Goal: Task Accomplishment & Management: Manage account settings

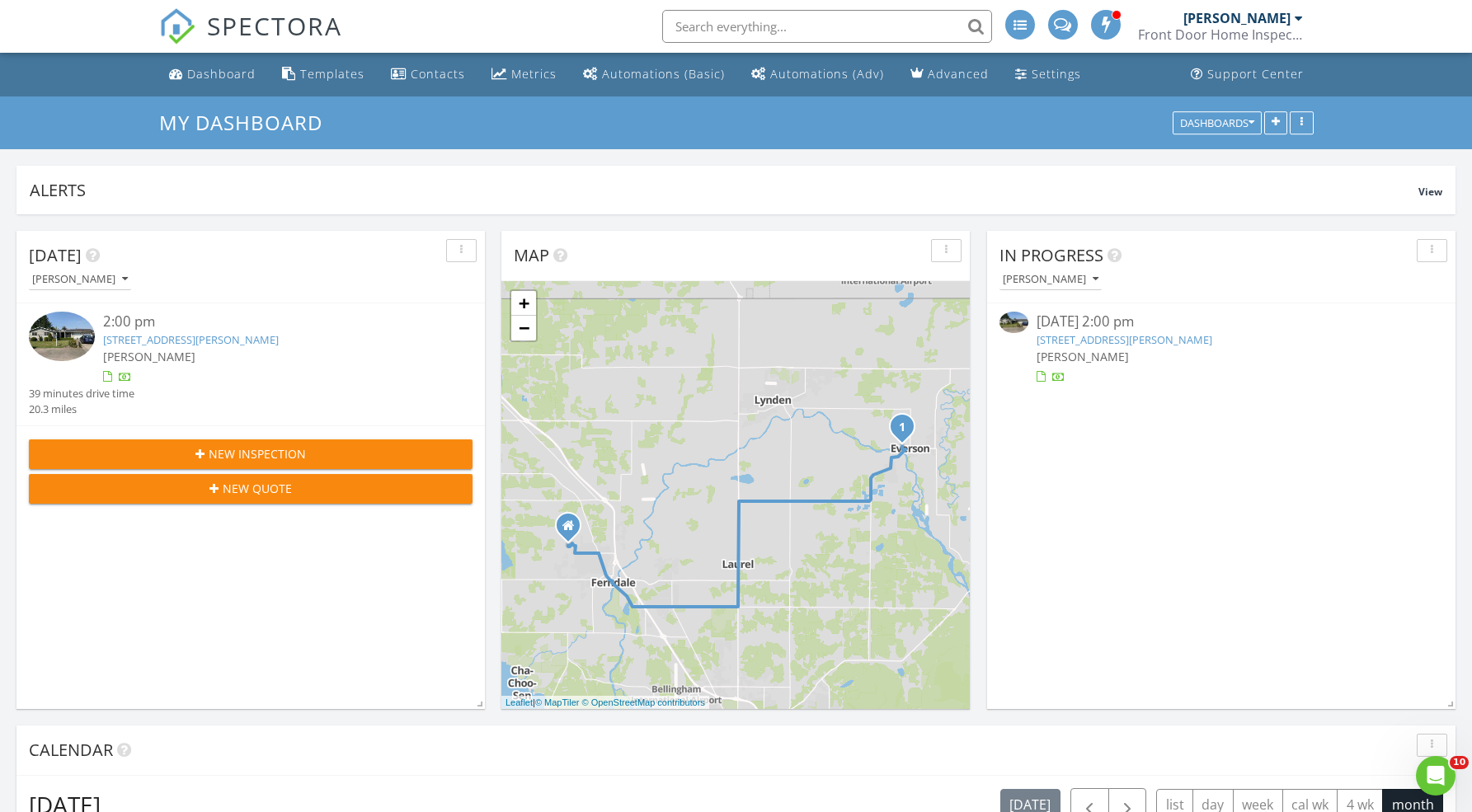
click at [1138, 343] on link "[STREET_ADDRESS][PERSON_NAME]" at bounding box center [1125, 340] width 176 height 15
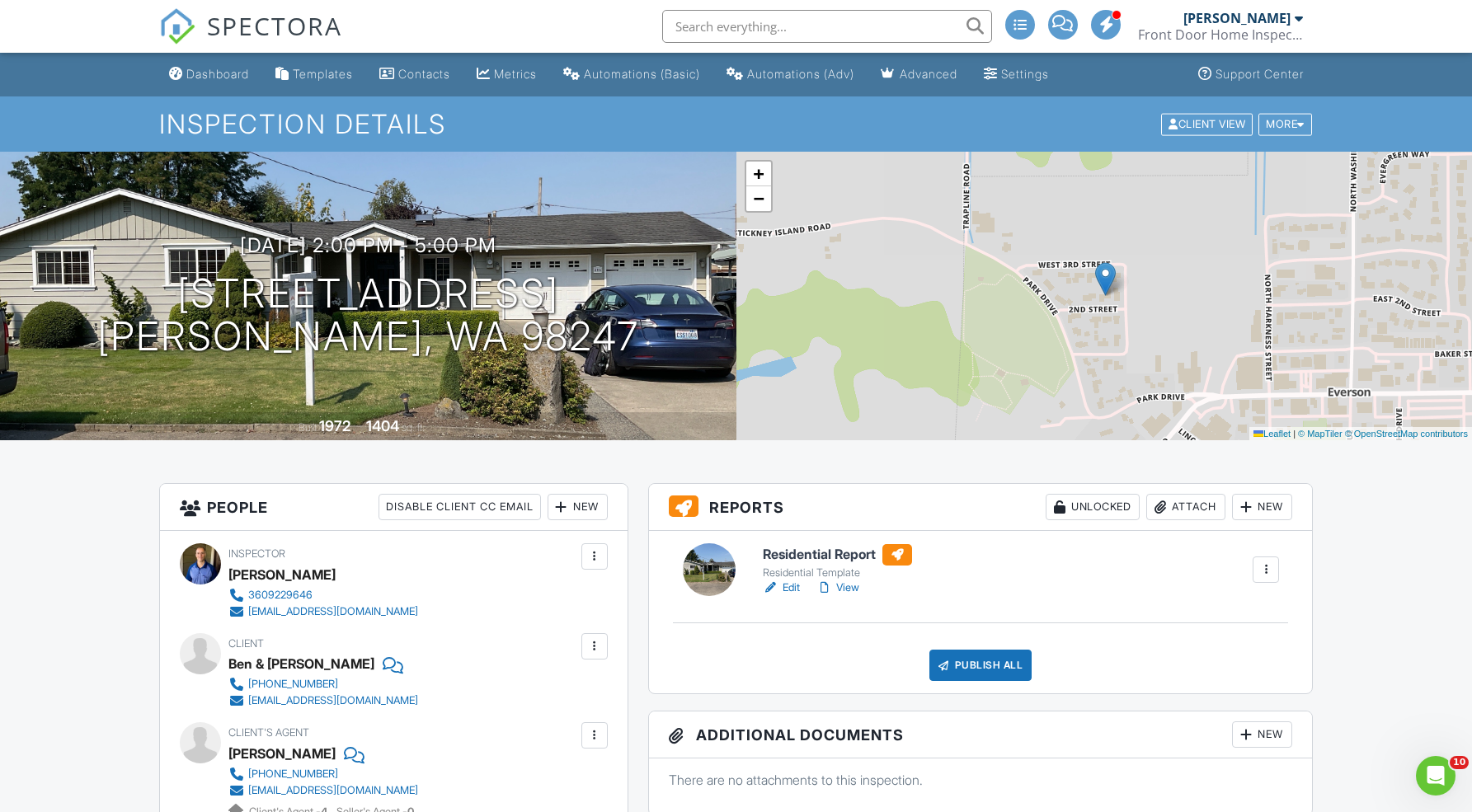
click at [211, 82] on link "Dashboard" at bounding box center [210, 74] width 94 height 31
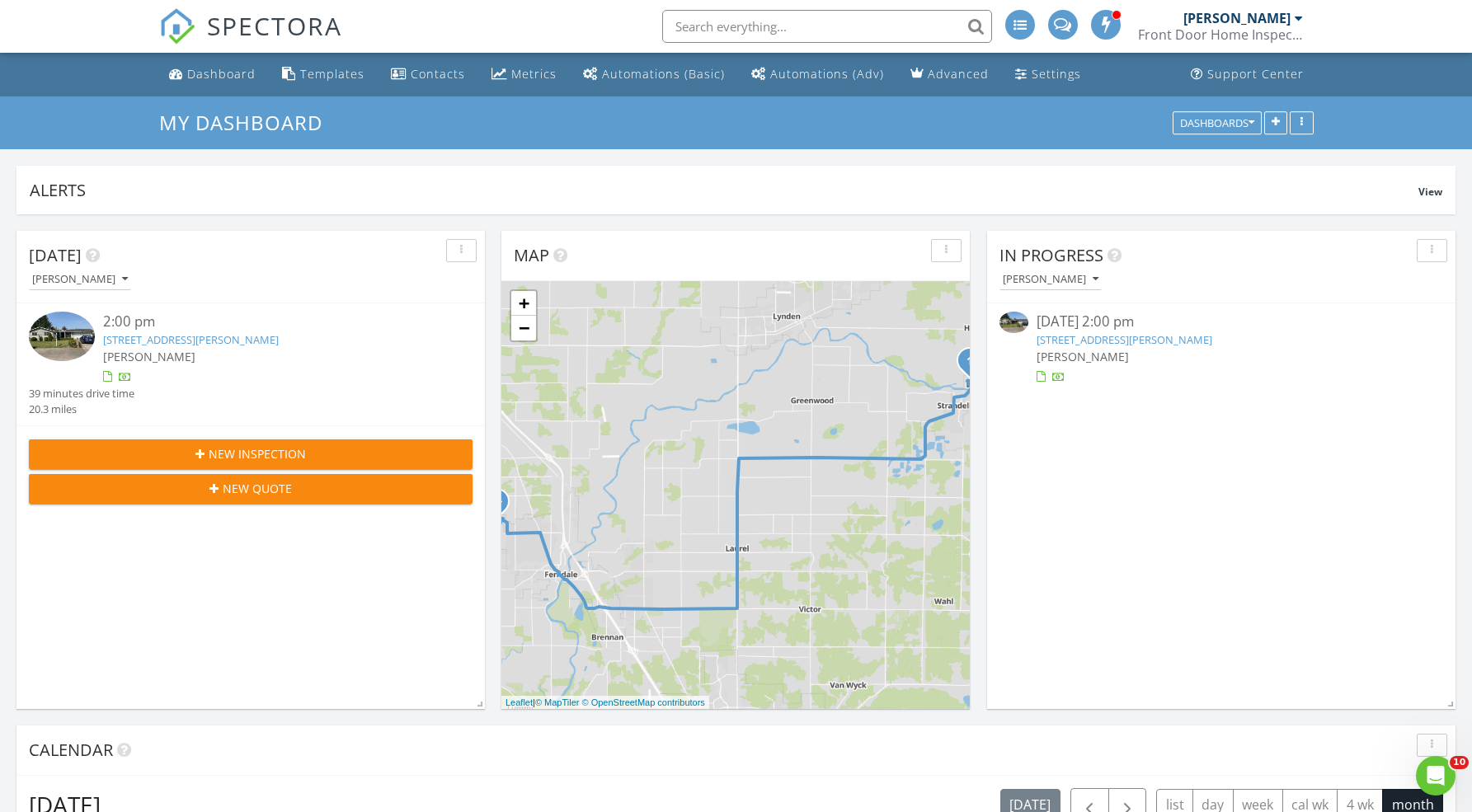
click at [1141, 341] on link "[STREET_ADDRESS][PERSON_NAME]" at bounding box center [1125, 340] width 176 height 15
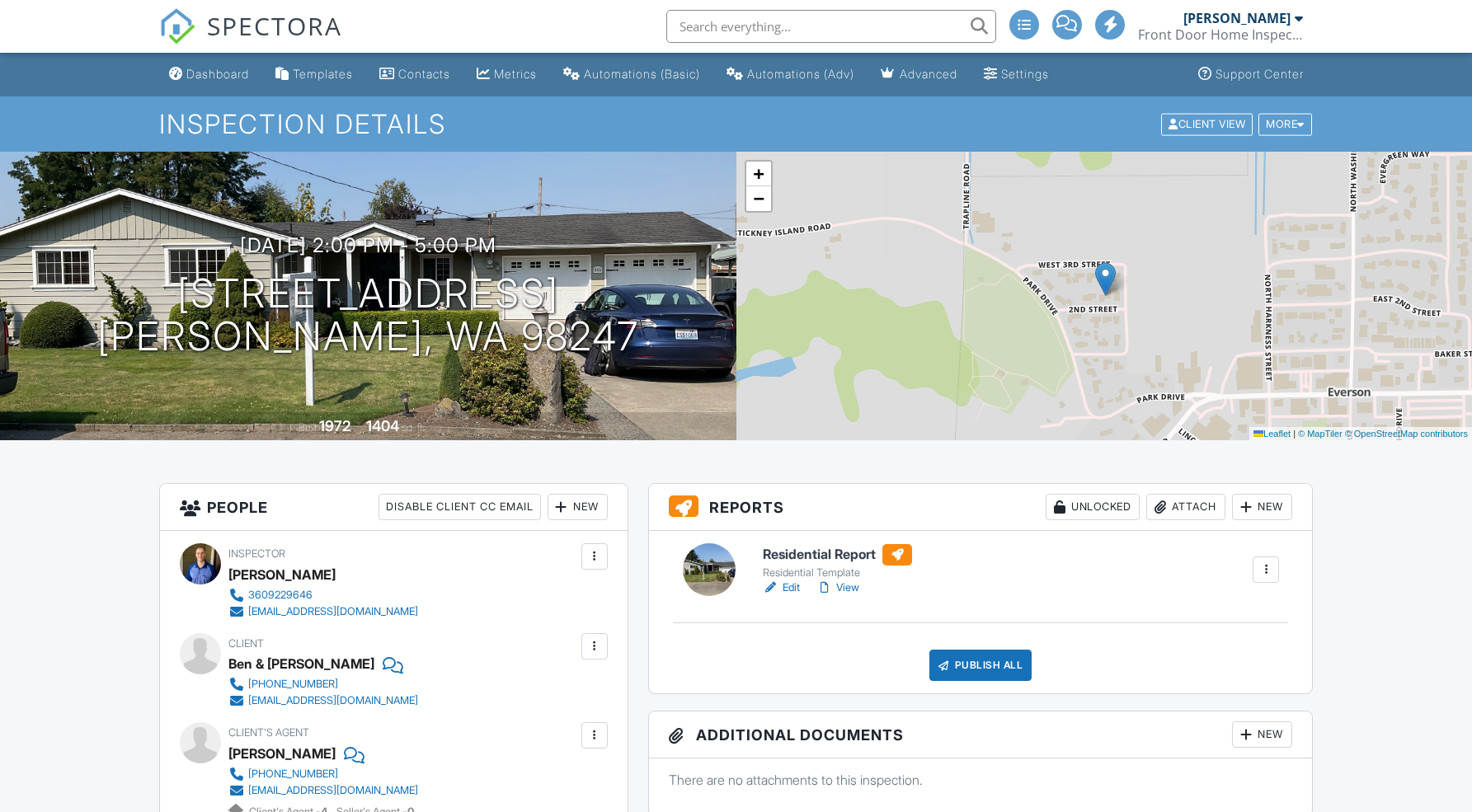
click at [852, 589] on link "View" at bounding box center [838, 588] width 43 height 17
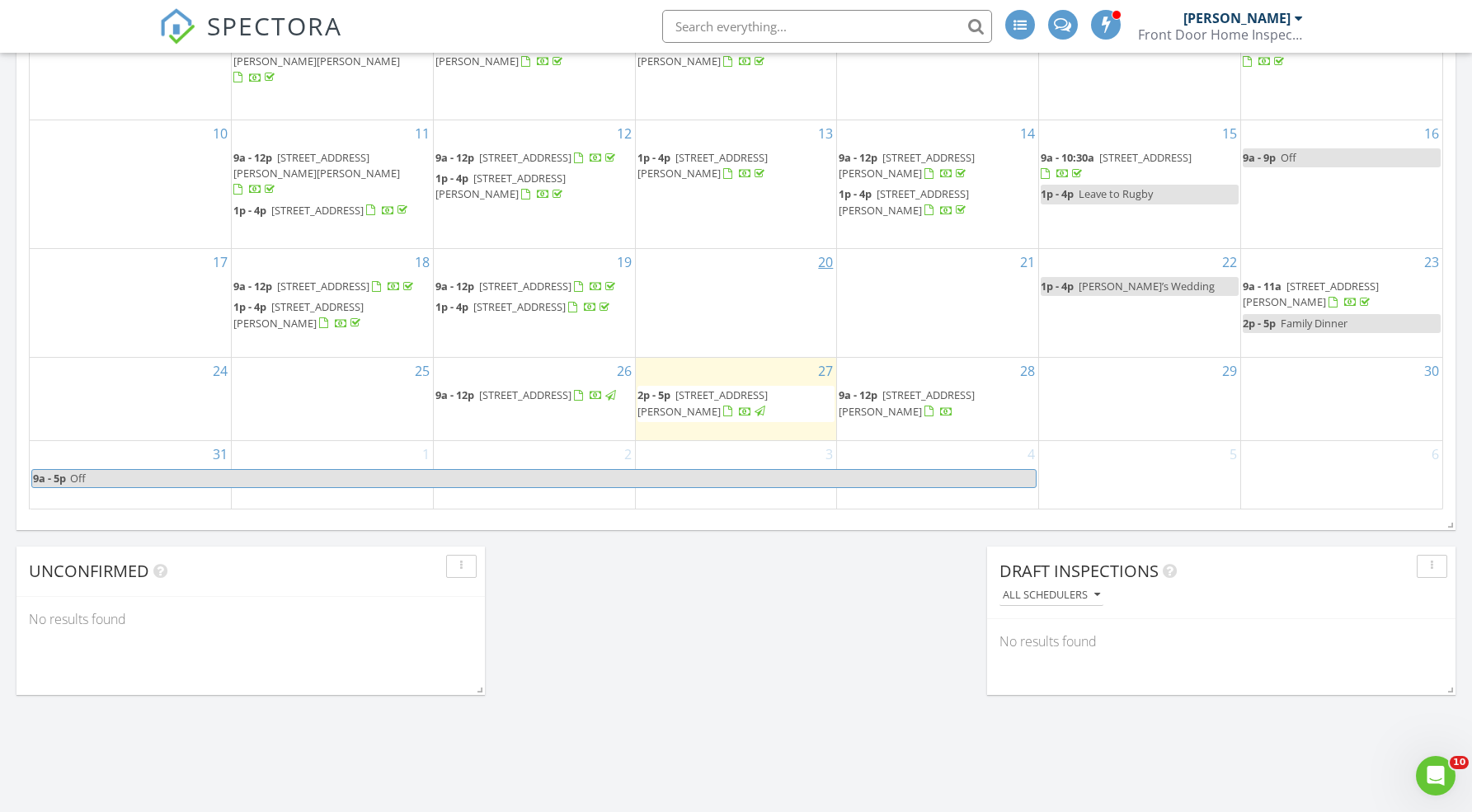
scroll to position [1029, 0]
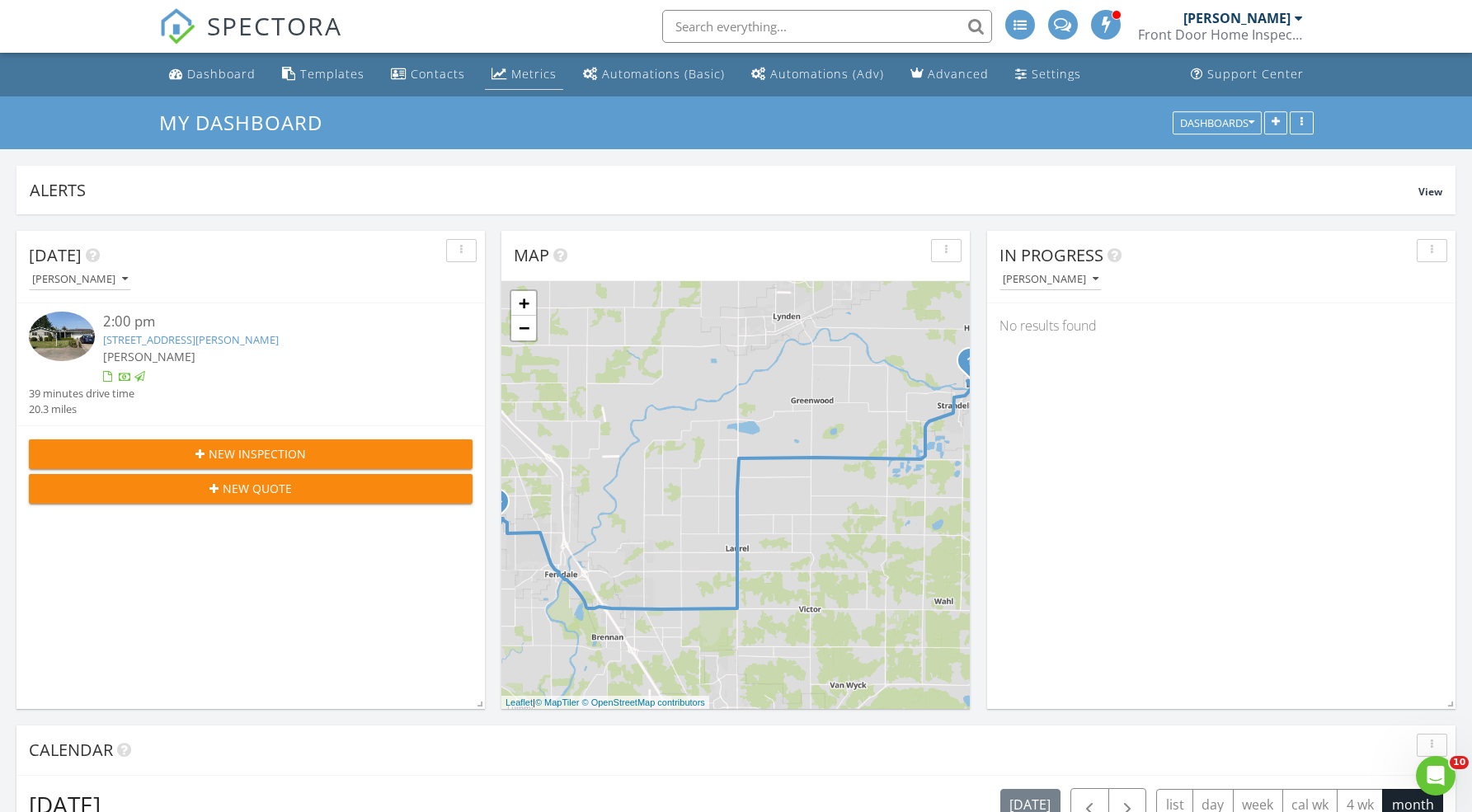
click at [532, 74] on div "Metrics" at bounding box center [534, 74] width 45 height 16
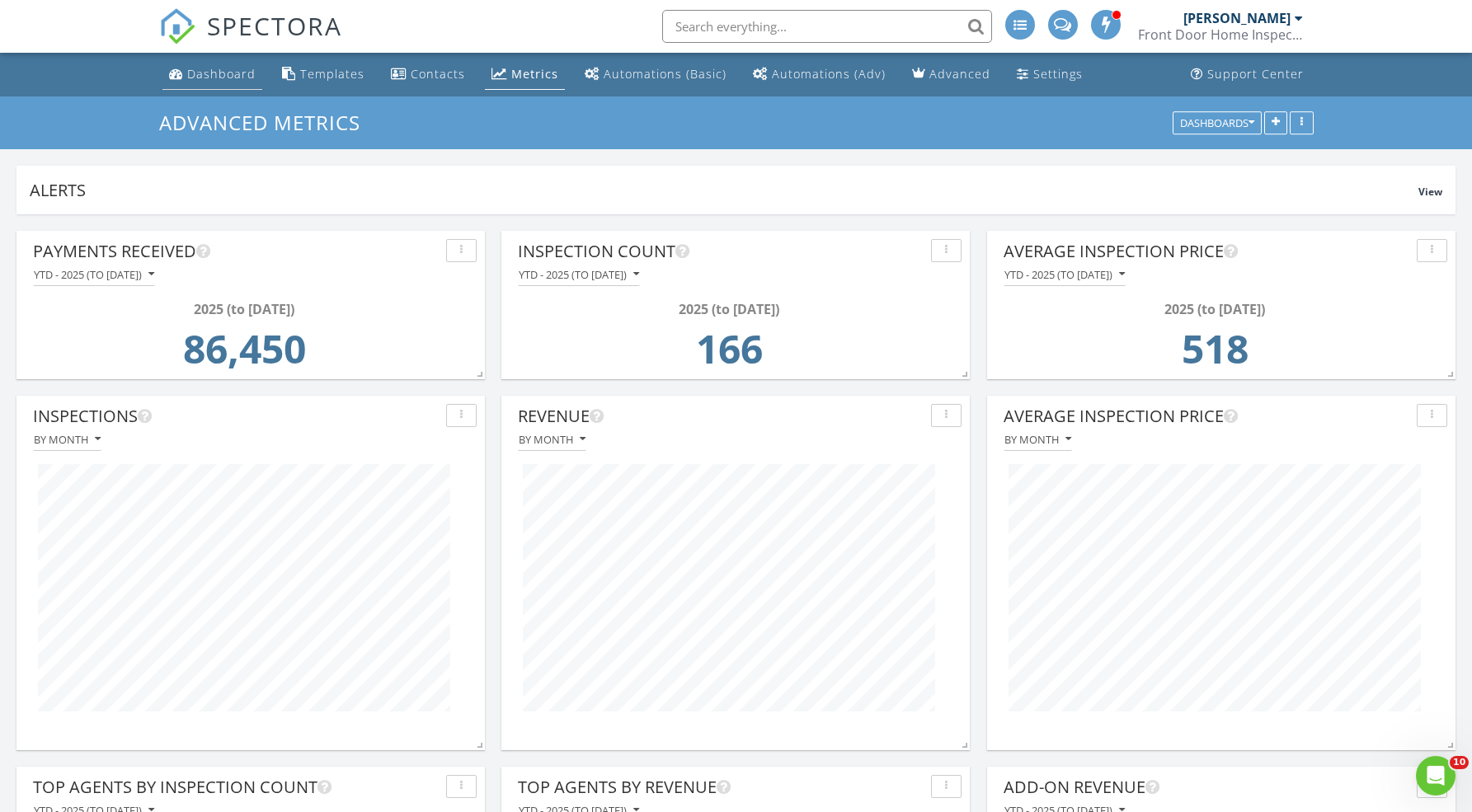
click at [212, 75] on div "Dashboard" at bounding box center [221, 74] width 68 height 16
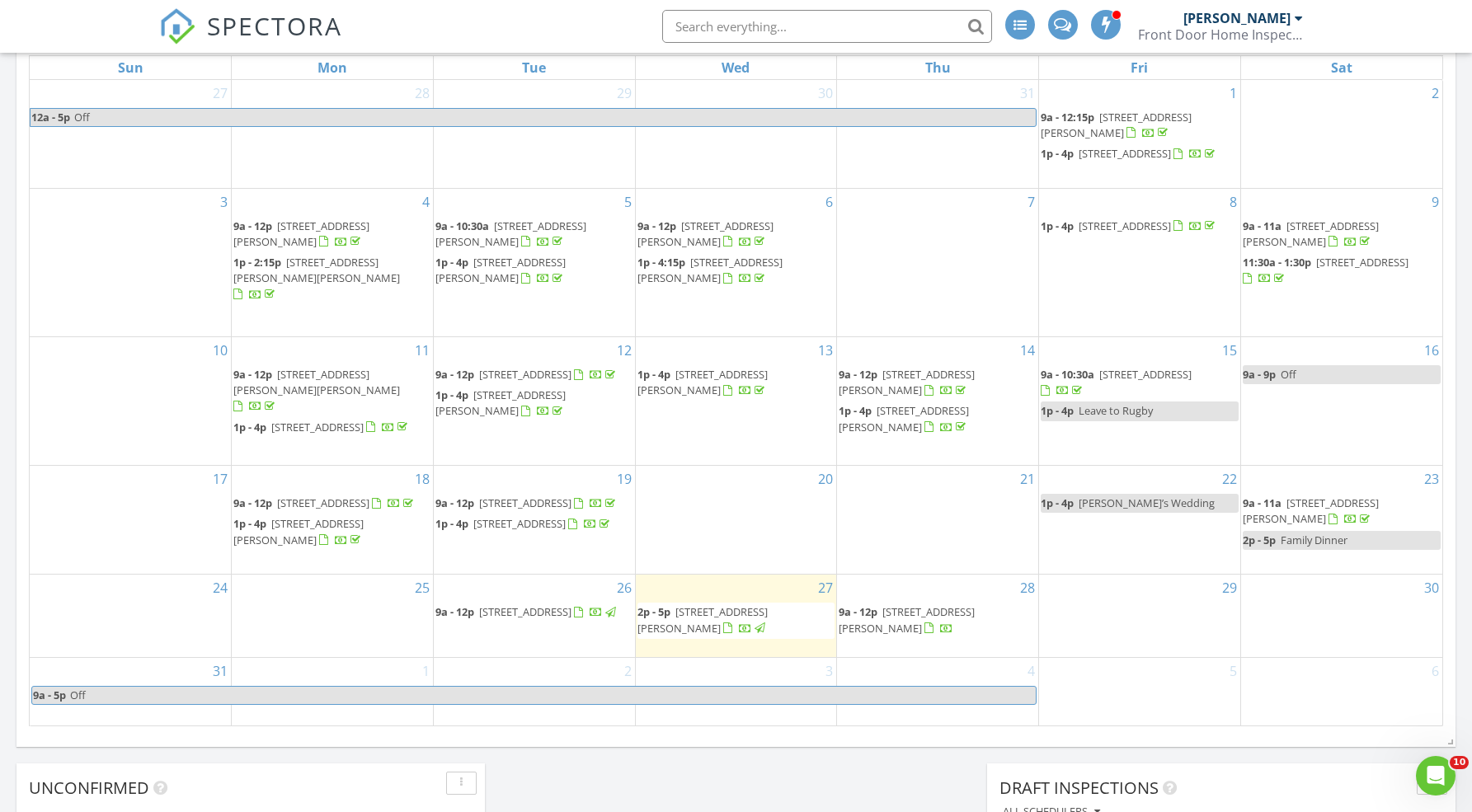
scroll to position [800, 0]
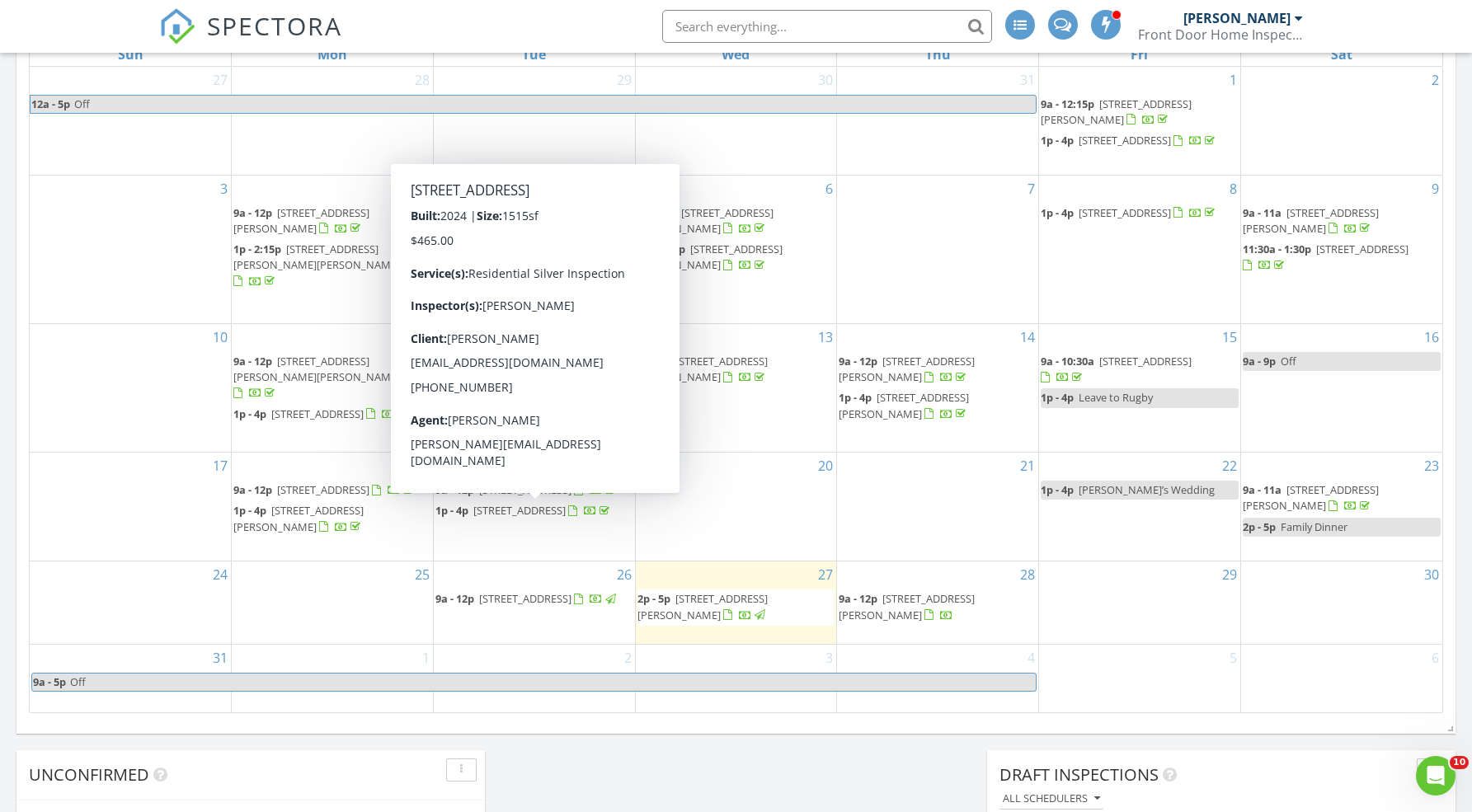
click at [1122, 619] on div "29" at bounding box center [1140, 602] width 201 height 82
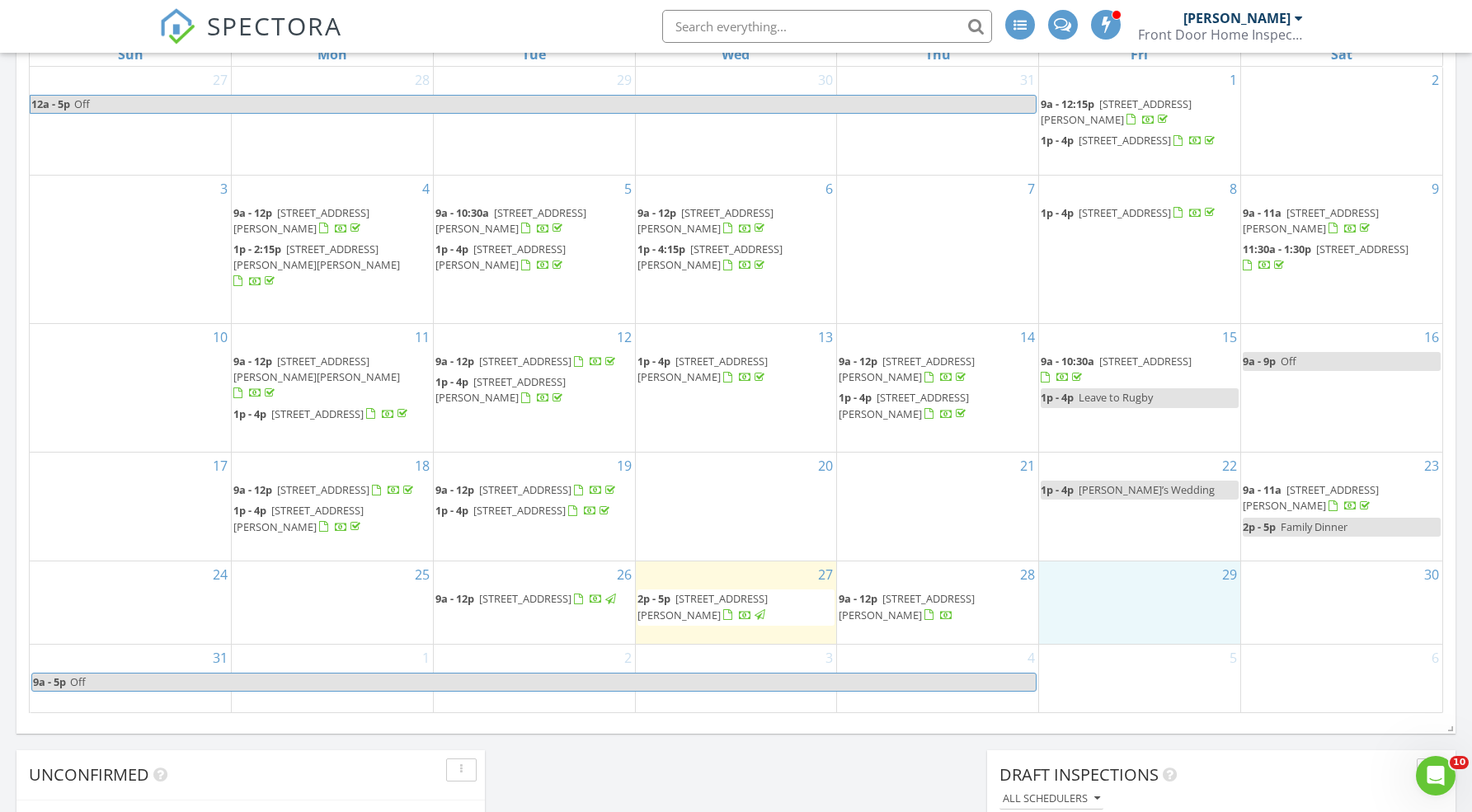
click at [909, 788] on div "[DATE] [PERSON_NAME] 2:00 pm [STREET_ADDRESS][PERSON_NAME] [PERSON_NAME] 39 min…" at bounding box center [736, 350] width 1472 height 1872
